Goal: Task Accomplishment & Management: Manage account settings

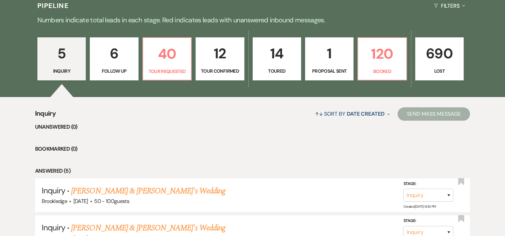
scroll to position [162, 0]
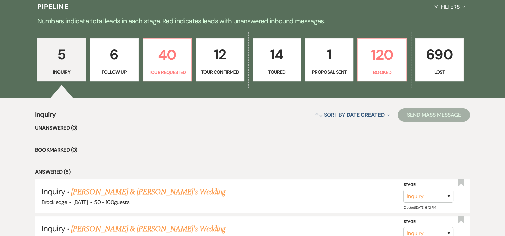
click at [129, 57] on p "6" at bounding box center [114, 54] width 40 height 22
select select "9"
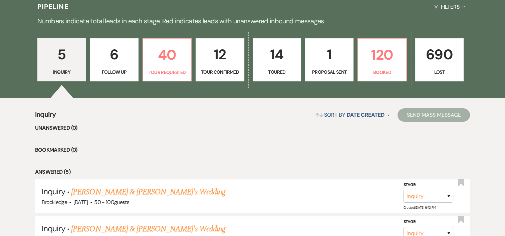
select select "9"
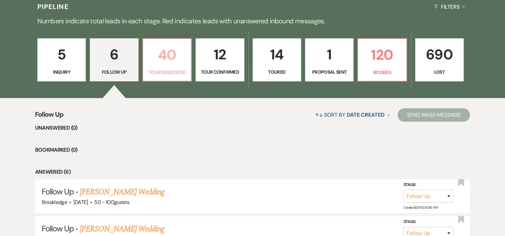
click at [169, 65] on p "40" at bounding box center [167, 55] width 40 height 22
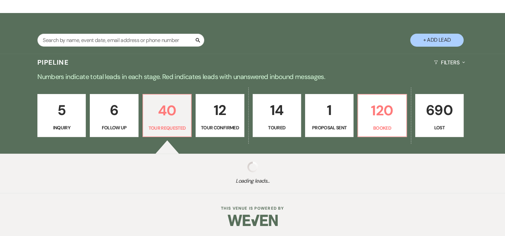
scroll to position [162, 0]
select select "2"
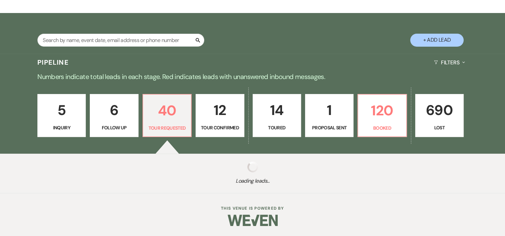
select select "2"
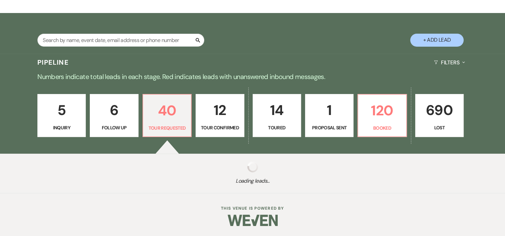
select select "2"
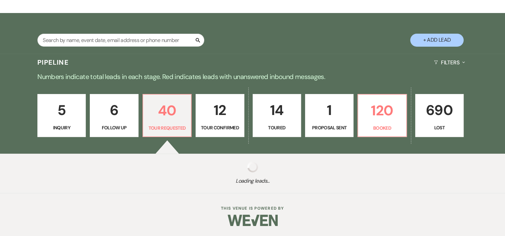
select select "2"
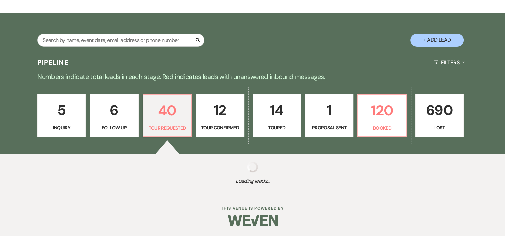
select select "2"
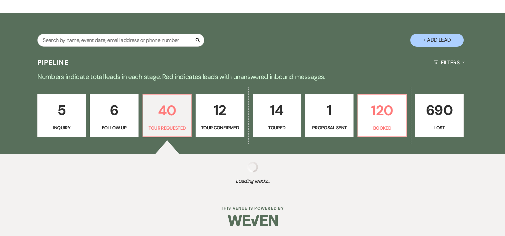
select select "2"
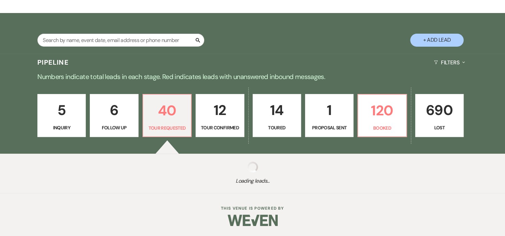
select select "2"
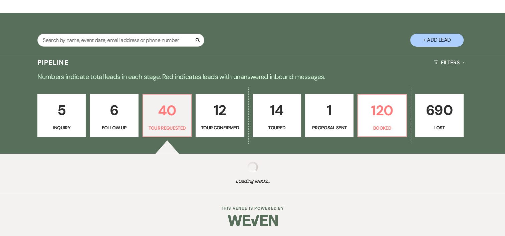
select select "2"
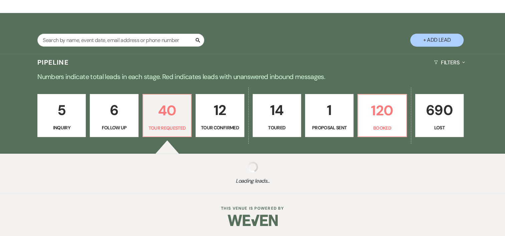
select select "2"
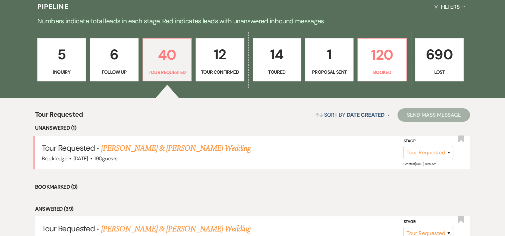
click at [217, 48] on p "12" at bounding box center [220, 54] width 40 height 22
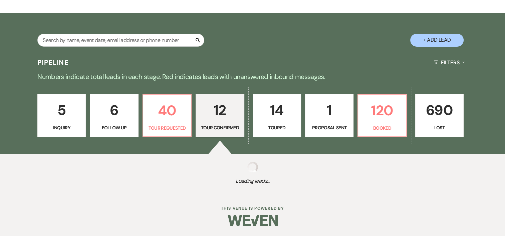
scroll to position [162, 0]
select select "4"
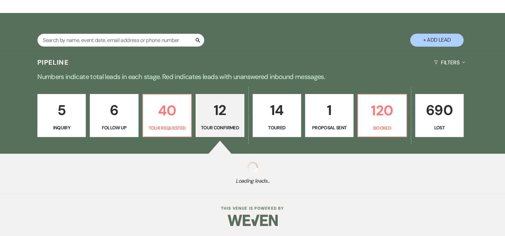
select select "4"
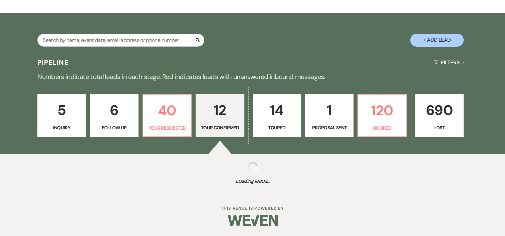
select select "4"
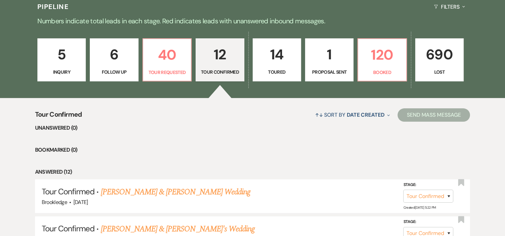
click at [271, 68] on p "Toured" at bounding box center [277, 71] width 40 height 7
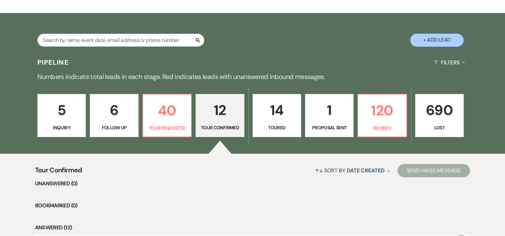
select select "5"
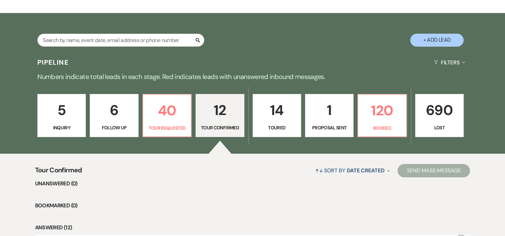
select select "5"
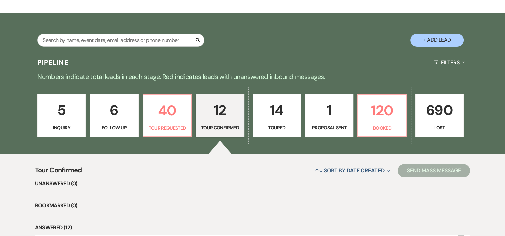
select select "5"
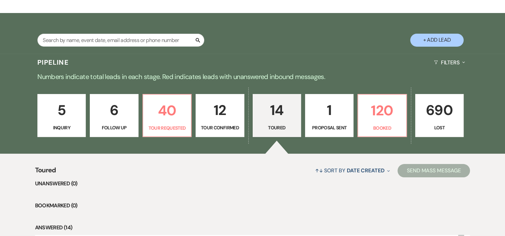
scroll to position [162, 0]
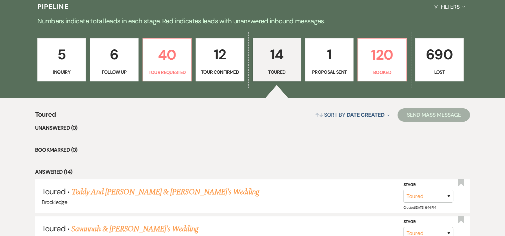
click at [334, 59] on p "1" at bounding box center [329, 54] width 40 height 22
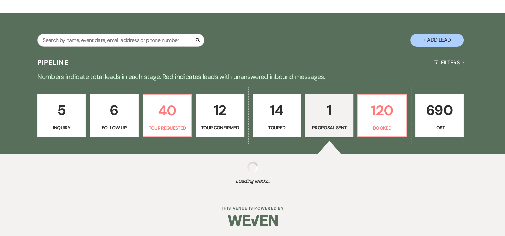
scroll to position [162, 0]
select select "6"
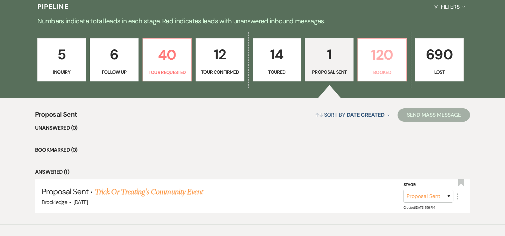
click at [379, 59] on p "120" at bounding box center [382, 55] width 40 height 22
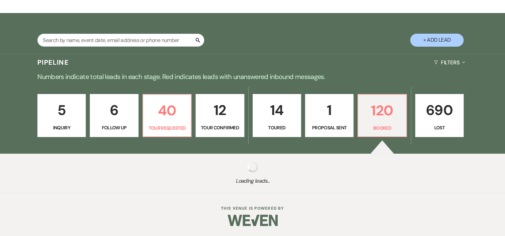
scroll to position [162, 0]
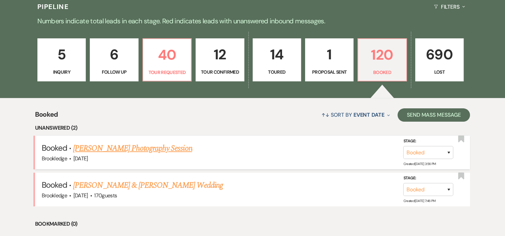
click at [150, 151] on link "[PERSON_NAME] Photography Session" at bounding box center [132, 149] width 119 height 12
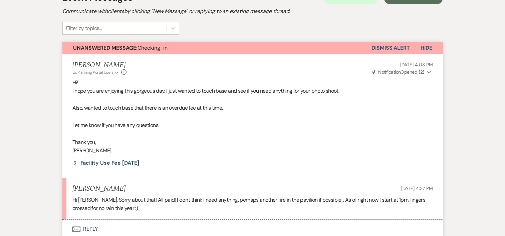
scroll to position [159, 0]
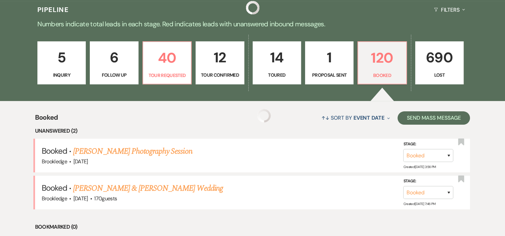
scroll to position [162, 0]
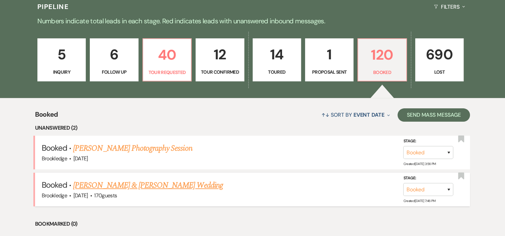
click at [109, 188] on link "[PERSON_NAME] & [PERSON_NAME] Wedding" at bounding box center [148, 186] width 150 height 12
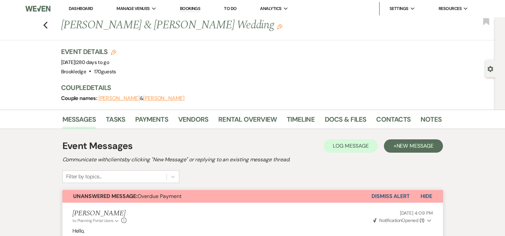
click at [109, 40] on div "Previous [PERSON_NAME] & [PERSON_NAME] Wedding Edit Bookmark Gear Settings Even…" at bounding box center [247, 63] width 495 height 92
click at [48, 24] on icon "Previous" at bounding box center [45, 25] width 5 height 8
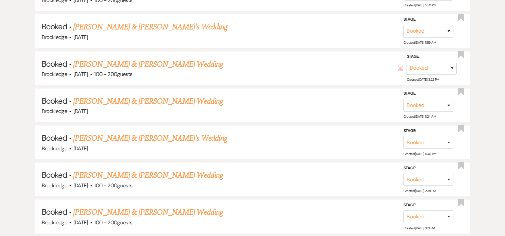
scroll to position [1397, 0]
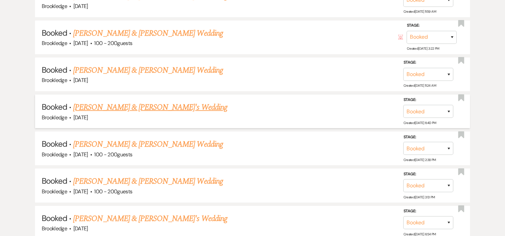
click at [140, 101] on link "[PERSON_NAME] & [PERSON_NAME]'s Wedding" at bounding box center [150, 107] width 154 height 12
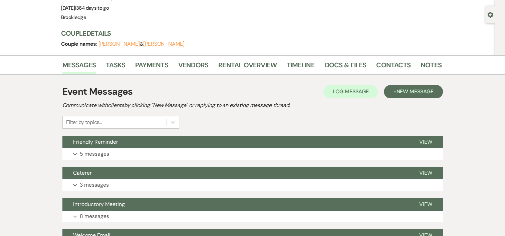
scroll to position [55, 0]
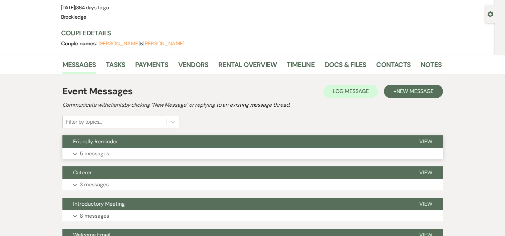
click at [85, 154] on p "5 messages" at bounding box center [94, 154] width 29 height 9
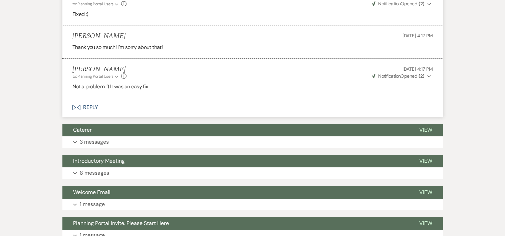
scroll to position [388, 0]
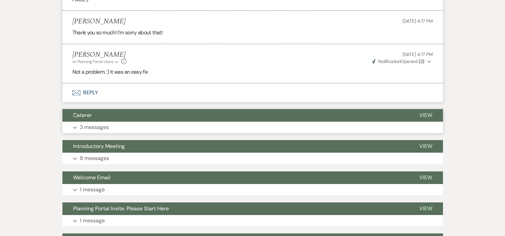
click at [93, 127] on p "3 messages" at bounding box center [94, 127] width 29 height 9
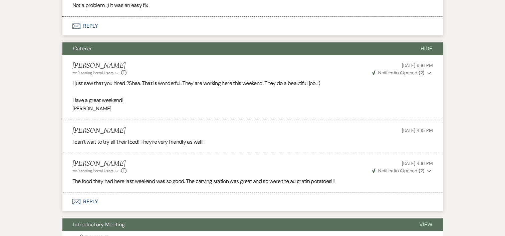
scroll to position [469, 0]
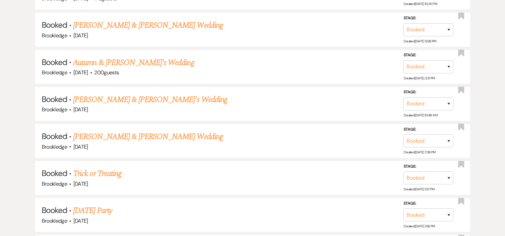
scroll to position [542, 0]
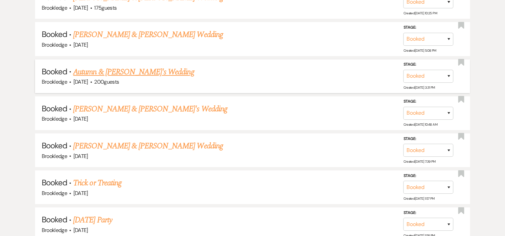
click at [140, 69] on link "Autumn & [PERSON_NAME]'s Wedding" at bounding box center [133, 72] width 121 height 12
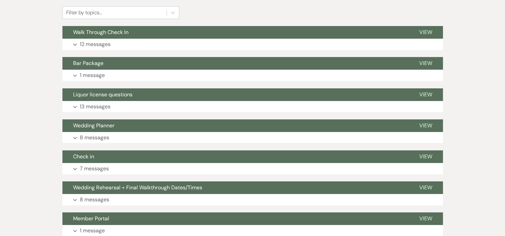
scroll to position [196, 0]
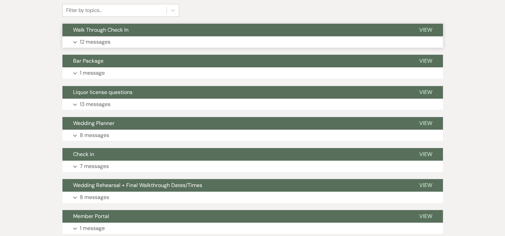
click at [101, 40] on p "12 messages" at bounding box center [95, 42] width 31 height 9
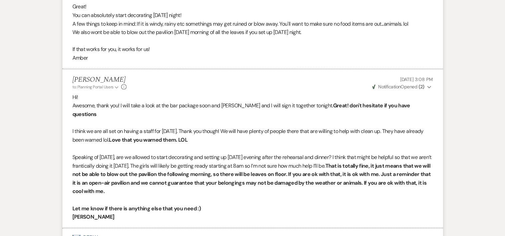
scroll to position [1121, 0]
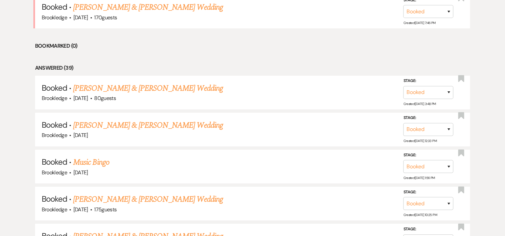
scroll to position [354, 0]
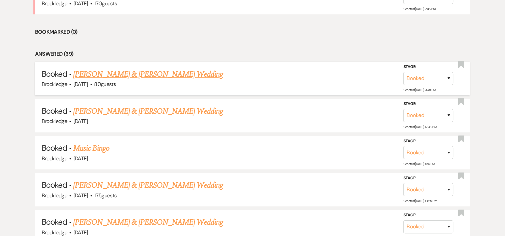
click at [190, 74] on link "[PERSON_NAME] & [PERSON_NAME] Wedding" at bounding box center [148, 74] width 150 height 12
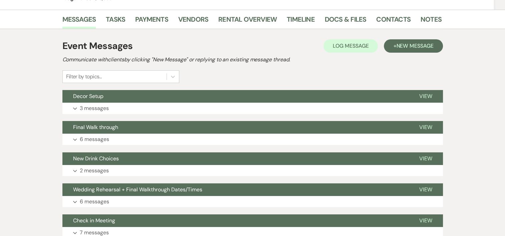
scroll to position [135, 0]
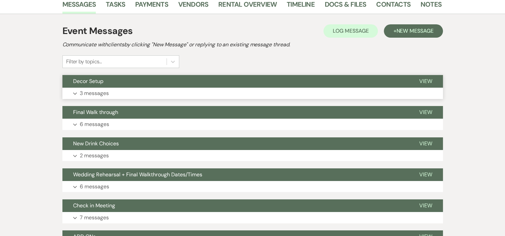
click at [80, 91] on p "3 messages" at bounding box center [94, 93] width 29 height 9
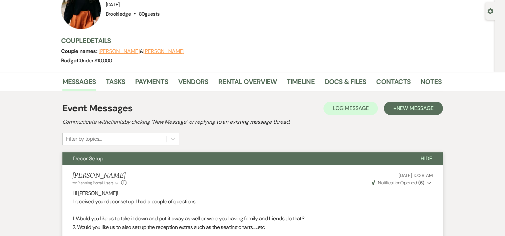
scroll to position [40, 0]
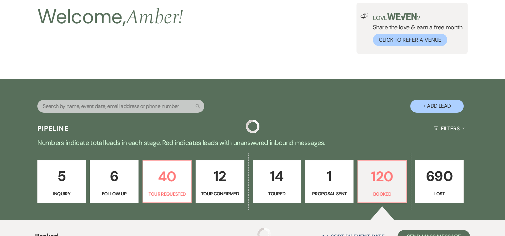
scroll to position [354, 0]
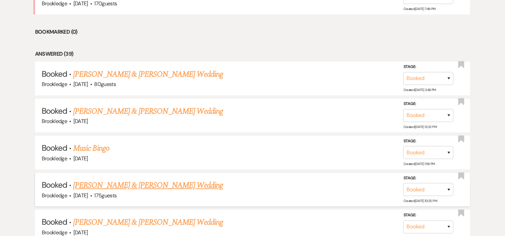
click at [164, 182] on link "[PERSON_NAME] & [PERSON_NAME] Wedding" at bounding box center [148, 186] width 150 height 12
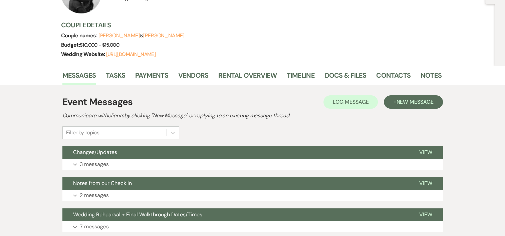
scroll to position [109, 0]
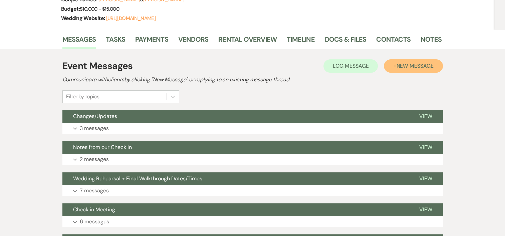
click at [425, 66] on span "New Message" at bounding box center [414, 65] width 37 height 7
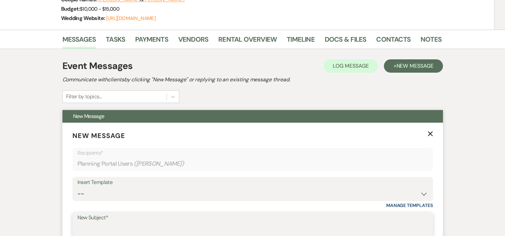
click at [191, 223] on input "New Subject*" at bounding box center [252, 229] width 350 height 13
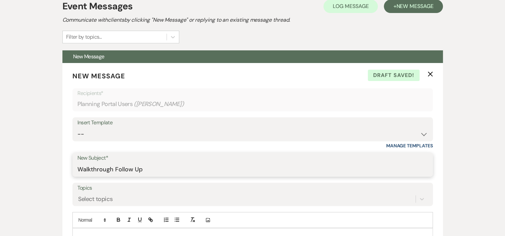
scroll to position [196, 0]
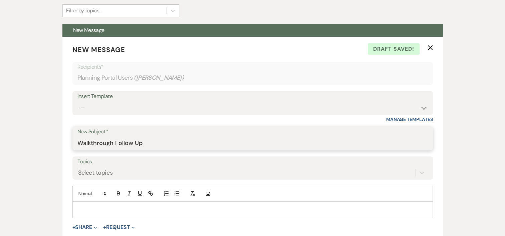
type input "Walkthrough Follow Up"
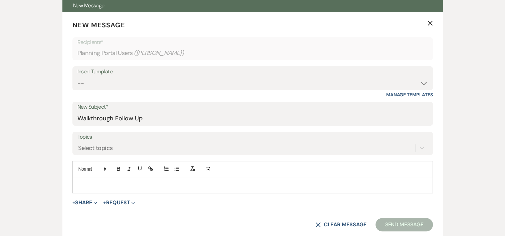
scroll to position [216, 0]
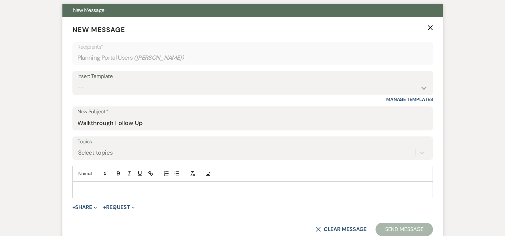
click at [178, 188] on p at bounding box center [253, 189] width 350 height 7
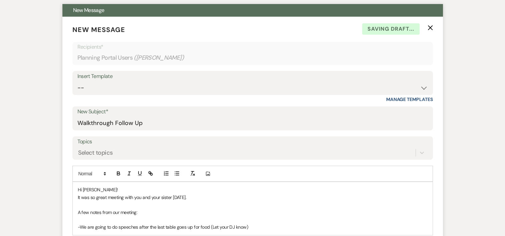
click at [261, 227] on p "-We are going to do speeches after the last table goes up for food (Let your DJ…" at bounding box center [253, 227] width 350 height 7
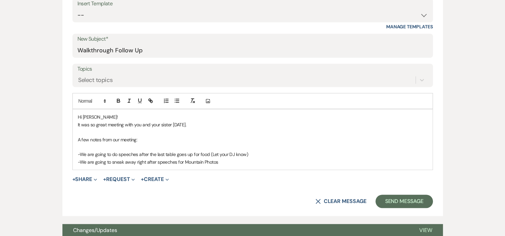
scroll to position [290, 0]
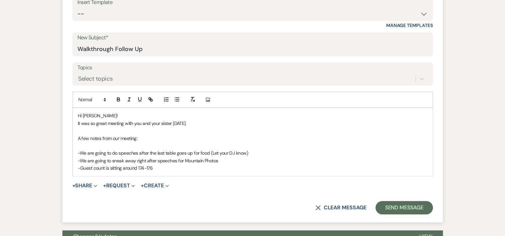
click at [121, 168] on p "-Guest count is sitting around 174-176" at bounding box center [253, 168] width 350 height 7
click at [154, 167] on p "-Guest count is around 174-176" at bounding box center [253, 168] width 350 height 7
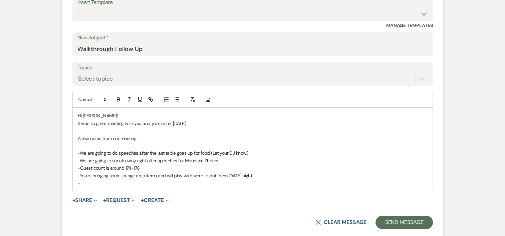
click at [138, 182] on p "-" at bounding box center [253, 183] width 350 height 7
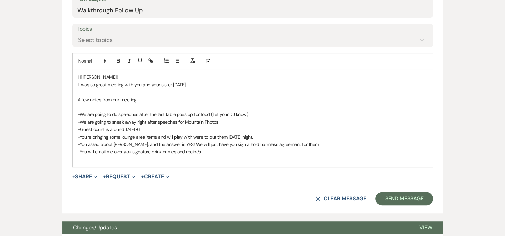
scroll to position [332, 0]
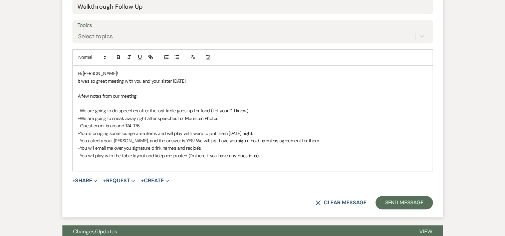
click at [266, 155] on p "-You will play with the table layout and keep me posted (I'm here if you have a…" at bounding box center [253, 155] width 350 height 7
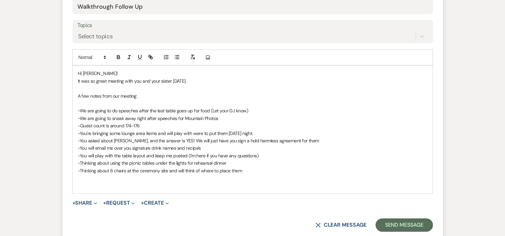
click at [269, 172] on p "-Thinking about 6 chairs at the ceremony site and will think of where to place …" at bounding box center [253, 170] width 350 height 7
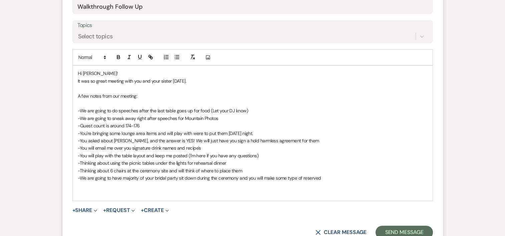
click at [328, 182] on p at bounding box center [253, 185] width 350 height 7
click at [327, 179] on p "-We are going to have majority of your bridal party sit down during the ceremon…" at bounding box center [253, 178] width 350 height 7
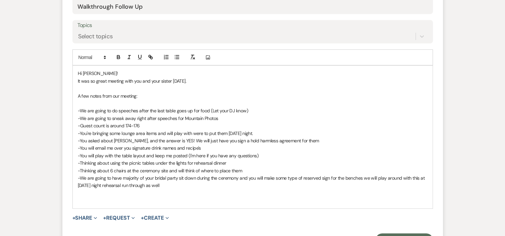
click at [190, 193] on p at bounding box center [253, 193] width 350 height 7
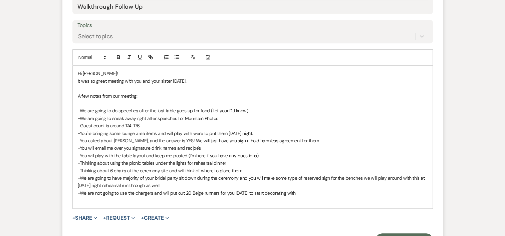
click at [309, 197] on p at bounding box center [253, 200] width 350 height 7
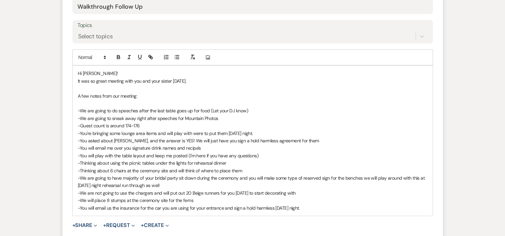
click at [309, 205] on p "-You will email us the insurance for the car you are using for your entrance an…" at bounding box center [253, 208] width 350 height 7
click at [208, 87] on p at bounding box center [253, 88] width 350 height 7
click at [207, 83] on p "It was so great meeting with you and your sister [DATE]." at bounding box center [253, 80] width 350 height 7
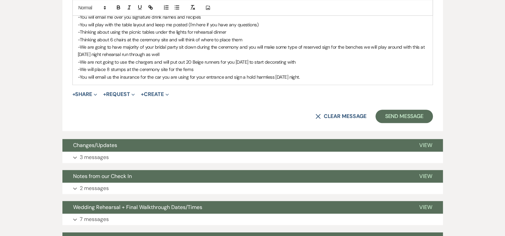
scroll to position [466, 0]
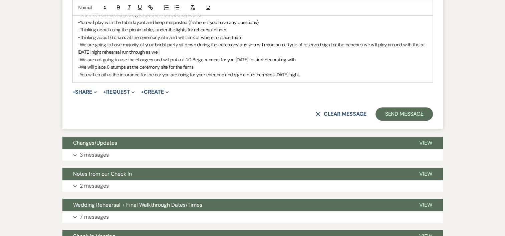
click at [343, 78] on div "Hi [PERSON_NAME]! It was so great meeting with you and your sister [DATE]. I'm …" at bounding box center [253, 7] width 360 height 150
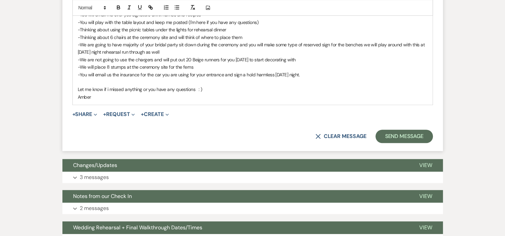
click at [210, 88] on p "Let me know if i missed anything or you have any questions : )" at bounding box center [253, 89] width 350 height 7
drag, startPoint x: 208, startPoint y: 88, endPoint x: 78, endPoint y: 87, distance: 130.5
click at [78, 87] on p "Let me know if i missed anything or you have any questions : )" at bounding box center [253, 89] width 350 height 7
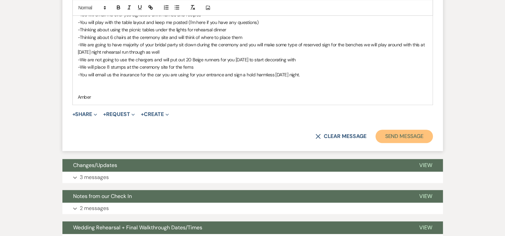
click at [406, 132] on button "Send Message" at bounding box center [403, 136] width 57 height 13
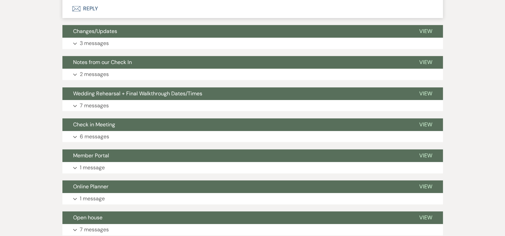
scroll to position [218, 0]
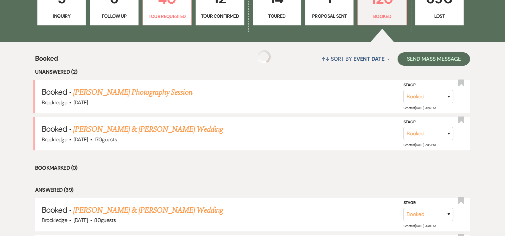
scroll to position [354, 0]
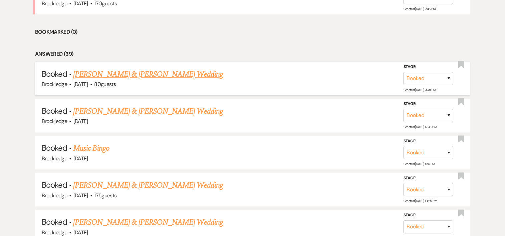
click at [113, 73] on link "[PERSON_NAME] & [PERSON_NAME] Wedding" at bounding box center [148, 74] width 150 height 12
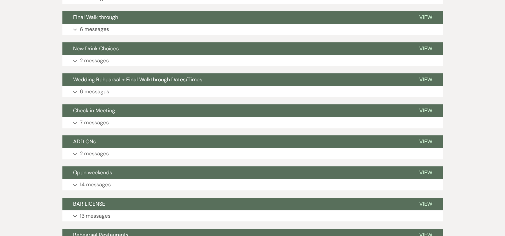
scroll to position [234, 0]
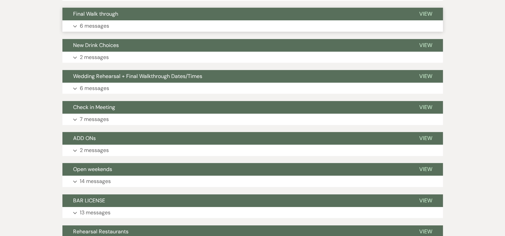
click at [98, 27] on p "6 messages" at bounding box center [94, 26] width 29 height 9
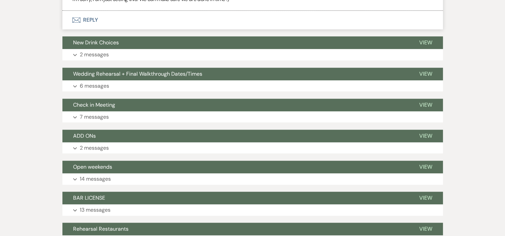
scroll to position [580, 0]
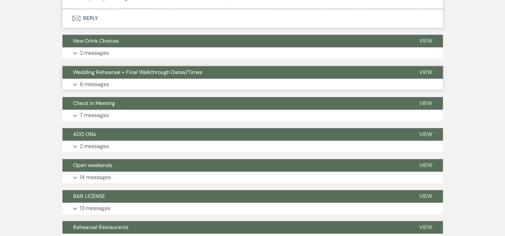
click at [102, 89] on p "6 messages" at bounding box center [94, 84] width 29 height 9
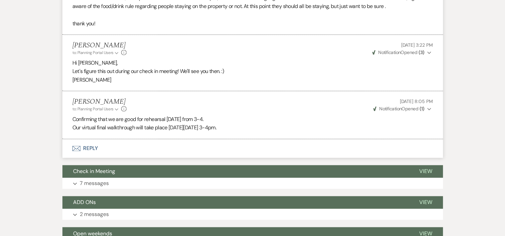
scroll to position [1091, 0]
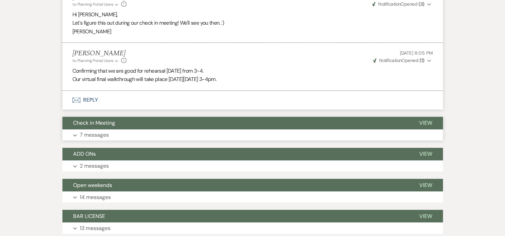
click at [88, 140] on p "7 messages" at bounding box center [94, 135] width 29 height 9
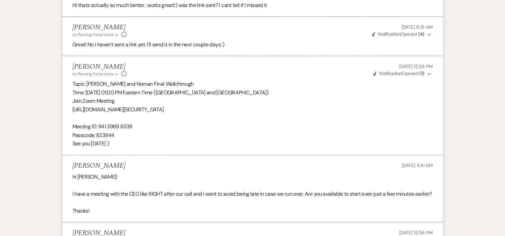
scroll to position [0, 0]
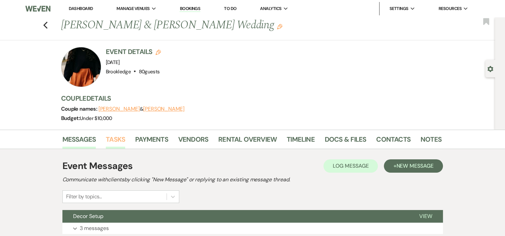
click at [119, 144] on link "Tasks" at bounding box center [115, 141] width 19 height 15
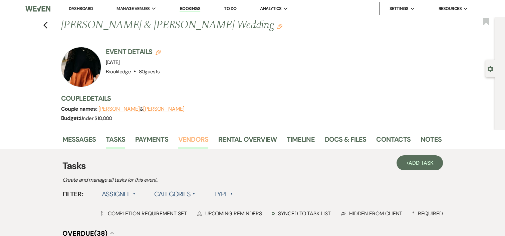
click at [202, 139] on link "Vendors" at bounding box center [193, 141] width 30 height 15
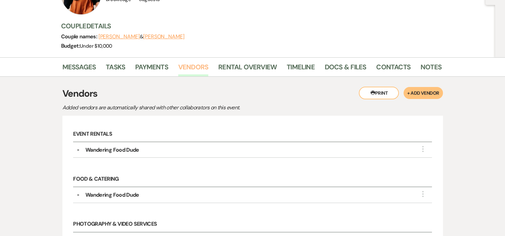
scroll to position [50, 0]
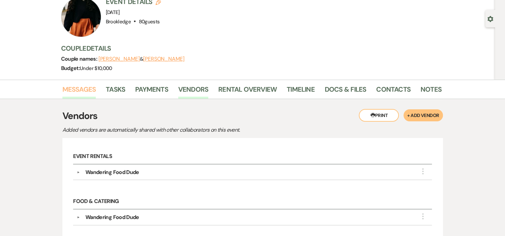
click at [69, 89] on link "Messages" at bounding box center [79, 91] width 34 height 15
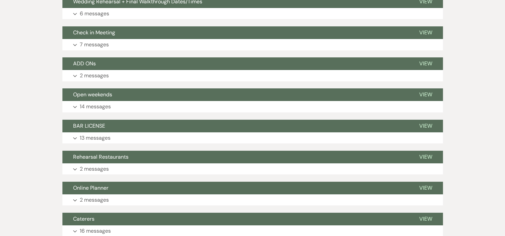
scroll to position [324, 0]
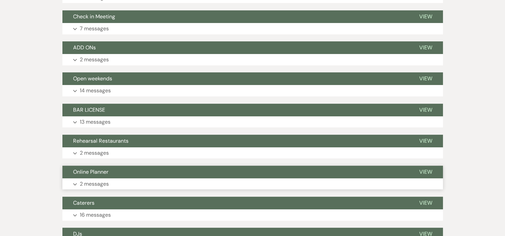
click at [95, 183] on p "2 messages" at bounding box center [94, 184] width 29 height 9
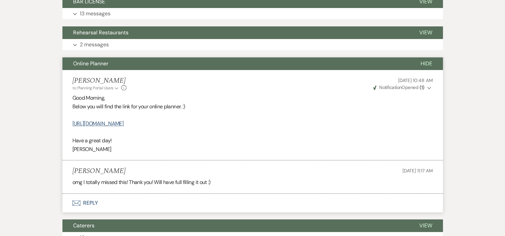
scroll to position [434, 0]
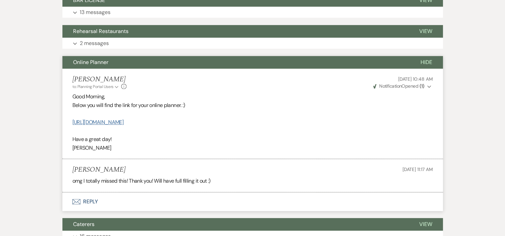
click at [123, 124] on link "[URL][DOMAIN_NAME]" at bounding box center [97, 122] width 51 height 7
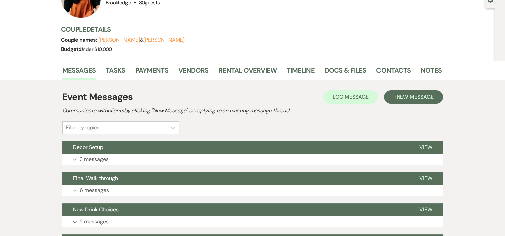
scroll to position [60, 0]
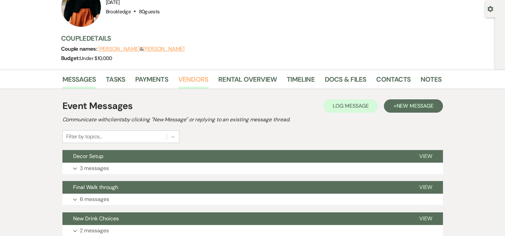
click at [202, 78] on link "Vendors" at bounding box center [193, 81] width 30 height 15
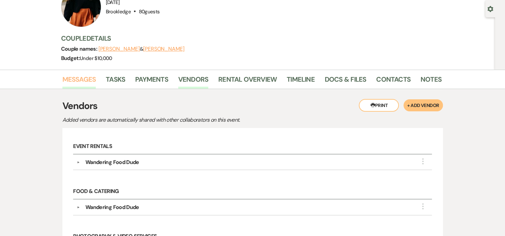
click at [72, 76] on link "Messages" at bounding box center [79, 81] width 34 height 15
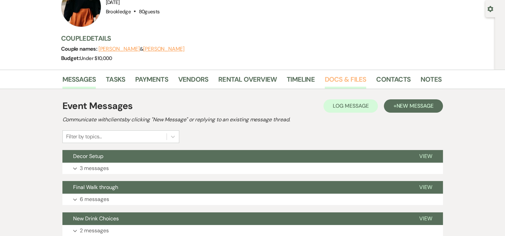
click at [327, 82] on link "Docs & Files" at bounding box center [345, 81] width 41 height 15
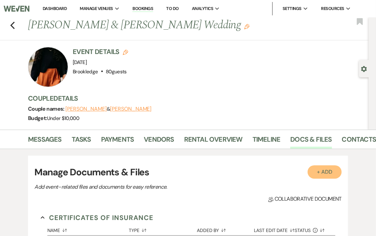
click at [317, 175] on button "+ Add" at bounding box center [325, 172] width 34 height 13
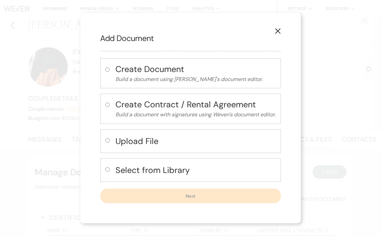
click at [108, 143] on input "radio" at bounding box center [107, 141] width 4 height 4
radio input "true"
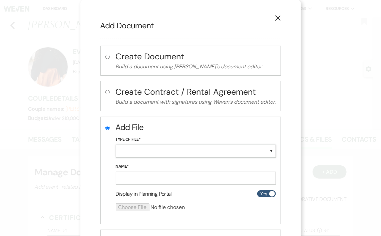
click at [166, 154] on select "Special Event Insurance Vendor Certificate of Insurance Contracts / Rental Agre…" at bounding box center [196, 151] width 160 height 13
select select "18"
click at [116, 145] on select "Special Event Insurance Vendor Certificate of Insurance Contracts / Rental Agre…" at bounding box center [196, 151] width 160 height 13
click at [162, 176] on input "Name*" at bounding box center [196, 178] width 160 height 13
type input "DJCOI"
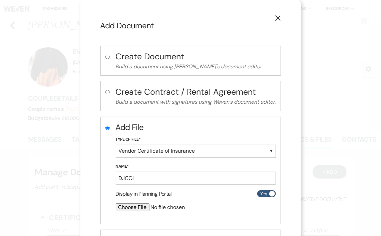
click at [137, 210] on input "file" at bounding box center [178, 208] width 125 height 8
type input "C:\fakepath\25-26 COI - Brookledge LLC.pdf"
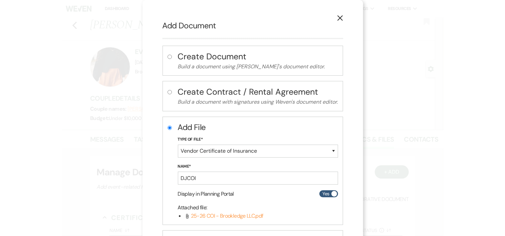
scroll to position [58, 0]
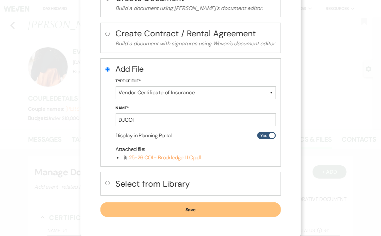
click at [202, 211] on button "Save" at bounding box center [190, 210] width 181 height 15
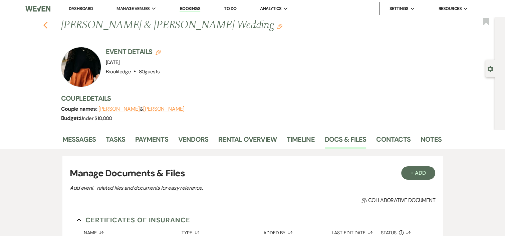
click at [45, 25] on icon "Previous" at bounding box center [45, 25] width 5 height 8
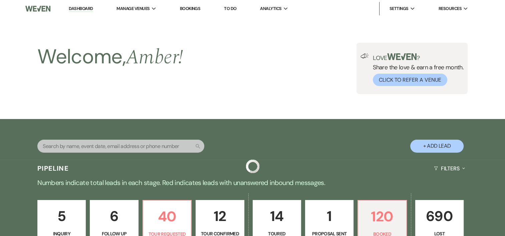
scroll to position [354, 0]
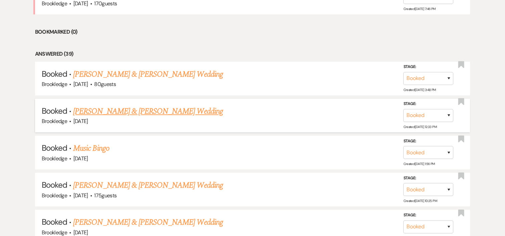
click at [100, 110] on link "[PERSON_NAME] & [PERSON_NAME] Wedding" at bounding box center [148, 111] width 150 height 12
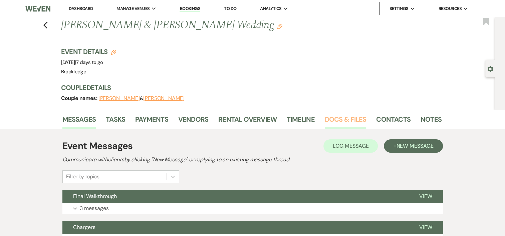
click at [349, 125] on link "Docs & Files" at bounding box center [345, 121] width 41 height 15
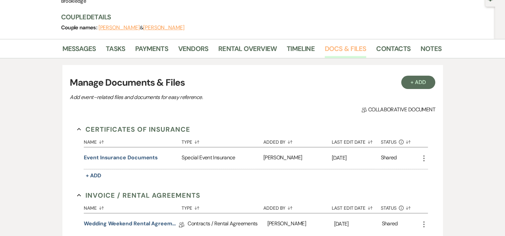
scroll to position [73, 0]
